Goal: Check status: Check status

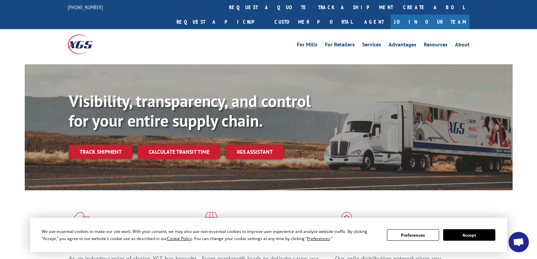
scroll to position [3069, 0]
click at [313, 10] on link "track a shipment" at bounding box center [355, 7] width 85 height 15
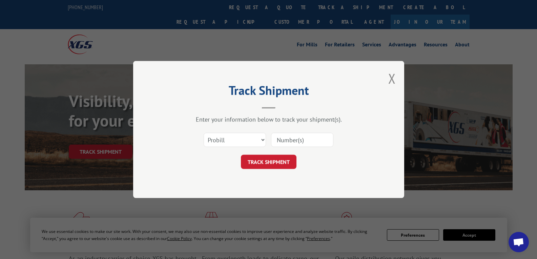
click at [299, 152] on form "Select category... Probill BOL PO TRACK SHIPMENT" at bounding box center [268, 149] width 203 height 40
click at [298, 144] on input at bounding box center [302, 140] width 62 height 14
paste input "17503973"
type input "17503973"
drag, startPoint x: 287, startPoint y: 163, endPoint x: 287, endPoint y: 159, distance: 4.1
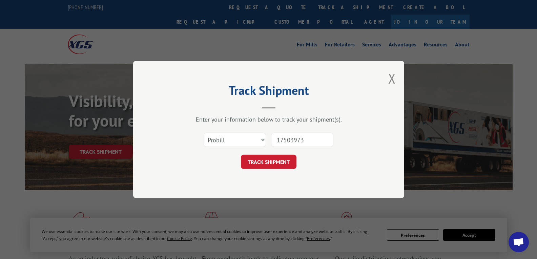
click at [287, 162] on button "TRACK SHIPMENT" at bounding box center [269, 162] width 56 height 14
click at [286, 158] on div "Track Shipment Enter your information below to track your shipment(s). Select c…" at bounding box center [268, 129] width 271 height 137
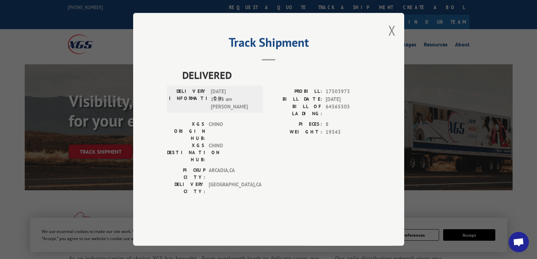
click at [392, 39] on button "Close modal" at bounding box center [391, 30] width 7 height 18
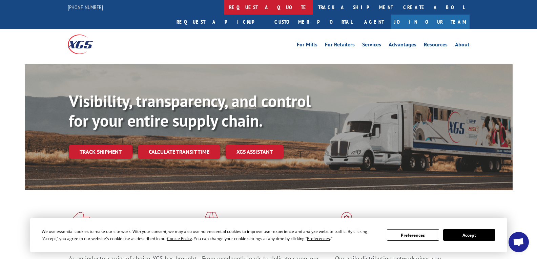
click at [224, 6] on link "request a quote" at bounding box center [268, 7] width 89 height 15
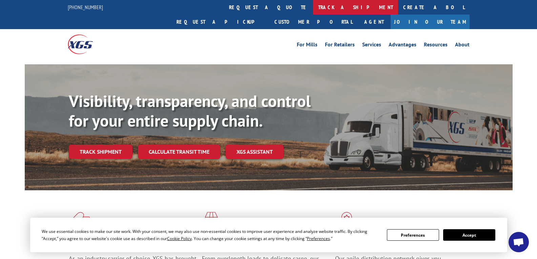
click at [313, 7] on link "track a shipment" at bounding box center [355, 7] width 85 height 15
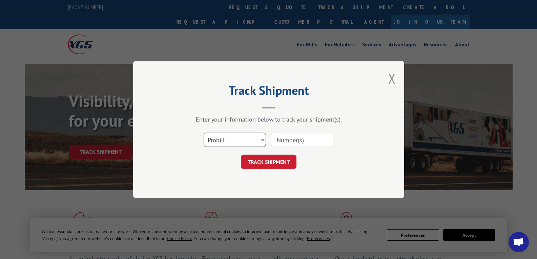
click at [235, 142] on select "Select category... Probill BOL PO" at bounding box center [235, 140] width 62 height 14
click at [297, 136] on input at bounding box center [302, 140] width 62 height 14
click at [296, 139] on input at bounding box center [302, 140] width 62 height 14
paste input "17501420"
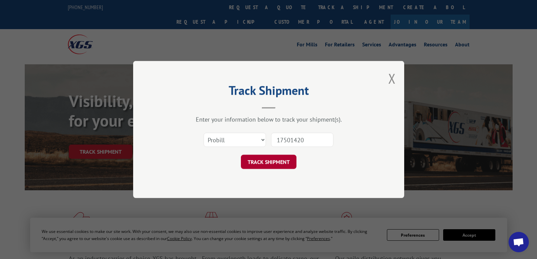
type input "17501420"
click at [268, 158] on button "TRACK SHIPMENT" at bounding box center [269, 162] width 56 height 14
click at [268, 159] on div "Track Shipment Enter your information below to track your shipment(s). Select c…" at bounding box center [268, 129] width 271 height 137
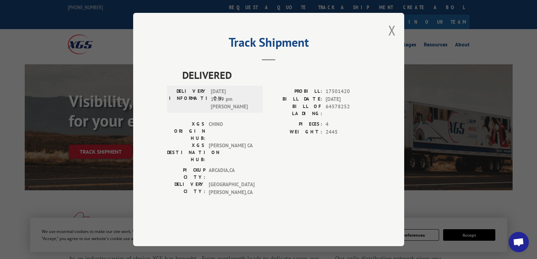
click at [397, 50] on div "Track Shipment DELIVERED DELIVERY INFORMATION: [DATE] 12:19 pm [PERSON_NAME]: 1…" at bounding box center [268, 129] width 271 height 233
click at [389, 39] on button "Close modal" at bounding box center [391, 30] width 7 height 18
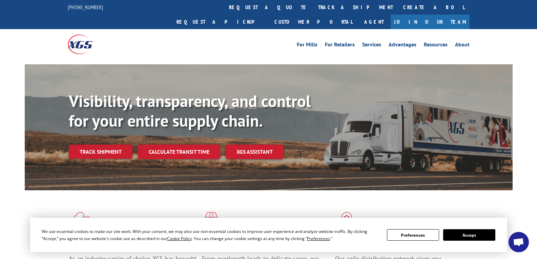
drag, startPoint x: 243, startPoint y: 16, endPoint x: 248, endPoint y: 8, distance: 9.6
click at [243, 29] on div "For [PERSON_NAME] For Retailers Services Advantages Resources About For [PERSON…" at bounding box center [269, 44] width 402 height 30
click at [313, 8] on link "track a shipment" at bounding box center [355, 7] width 85 height 15
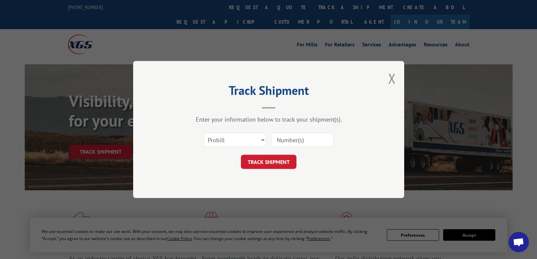
click at [323, 137] on input at bounding box center [302, 140] width 62 height 14
click at [313, 137] on input at bounding box center [302, 140] width 62 height 14
paste input "17690452"
type input "17690452"
click at [278, 161] on button "TRACK SHIPMENT" at bounding box center [269, 162] width 56 height 14
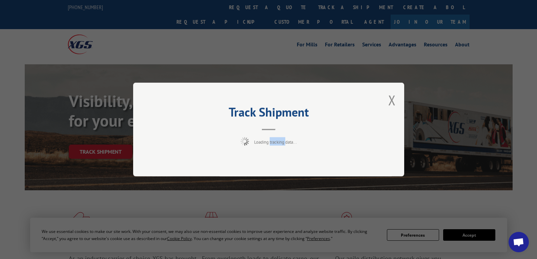
click at [278, 161] on div "Track Shipment Loading tracking data..." at bounding box center [268, 130] width 271 height 94
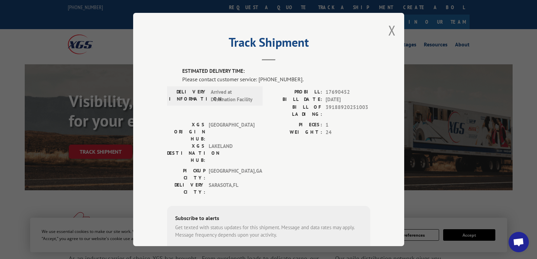
click at [408, 8] on div "Track Shipment ESTIMATED DELIVERY TIME: Please contact customer service: [PHONE…" at bounding box center [268, 129] width 537 height 259
click at [389, 32] on button "Close modal" at bounding box center [391, 30] width 7 height 18
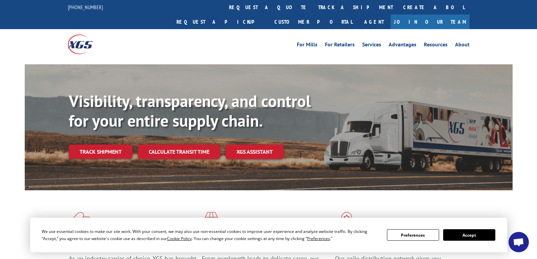
click at [313, 5] on link "track a shipment" at bounding box center [355, 7] width 85 height 15
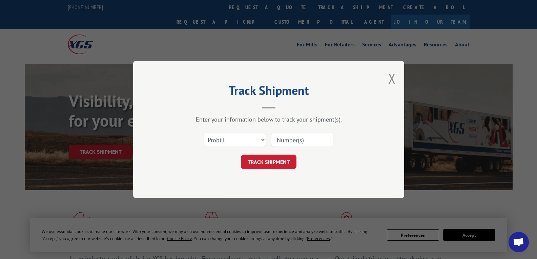
click at [303, 133] on div "Select category... Probill BOL PO" at bounding box center [268, 140] width 203 height 22
click at [296, 144] on input at bounding box center [302, 140] width 62 height 14
paste input "17501419"
click at [297, 144] on input "17501419" at bounding box center [302, 140] width 62 height 14
type input "17501419"
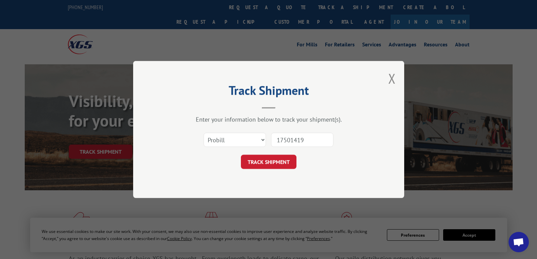
drag, startPoint x: 277, startPoint y: 168, endPoint x: 279, endPoint y: 164, distance: 4.7
click at [277, 169] on button "TRACK SHIPMENT" at bounding box center [269, 162] width 56 height 14
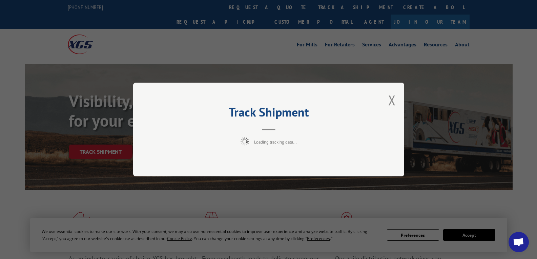
click at [279, 164] on div "Track Shipment Loading tracking data..." at bounding box center [268, 130] width 271 height 94
click at [280, 162] on div "Track Shipment Loading tracking data..." at bounding box center [268, 130] width 271 height 94
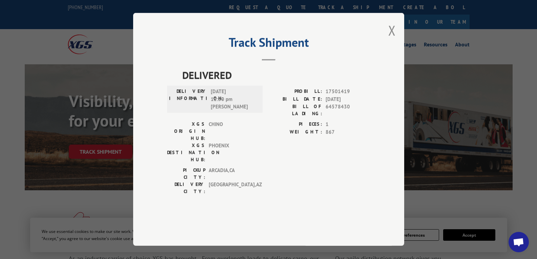
click at [387, 46] on div "Track Shipment DELIVERED DELIVERY INFORMATION: [DATE] 12:30 pm [PERSON_NAME] PR…" at bounding box center [268, 129] width 271 height 233
drag, startPoint x: 399, startPoint y: 53, endPoint x: 393, endPoint y: 50, distance: 6.7
click at [399, 53] on div "Track Shipment DELIVERED DELIVERY INFORMATION: [DATE] 12:30 pm [PERSON_NAME] PR…" at bounding box center [268, 129] width 271 height 233
click at [393, 39] on button "Close modal" at bounding box center [391, 30] width 7 height 18
